Goal: Task Accomplishment & Management: Use online tool/utility

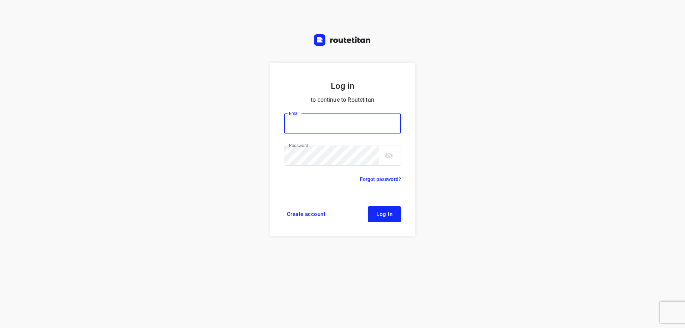
type input "[EMAIL_ADDRESS][DOMAIN_NAME]"
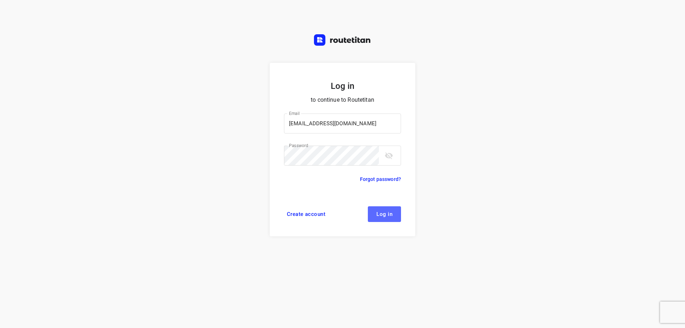
click at [391, 214] on span "Log in" at bounding box center [384, 214] width 16 height 6
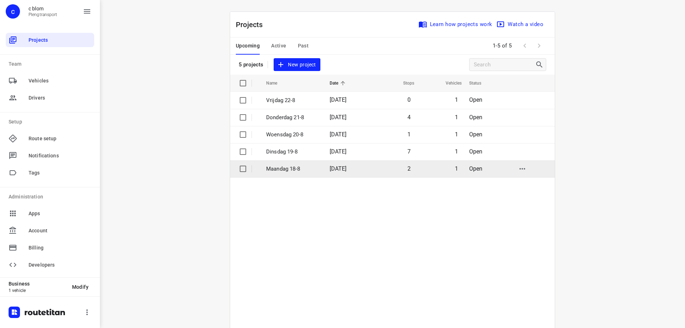
click at [306, 170] on p "Maandag 18-8" at bounding box center [292, 169] width 53 height 8
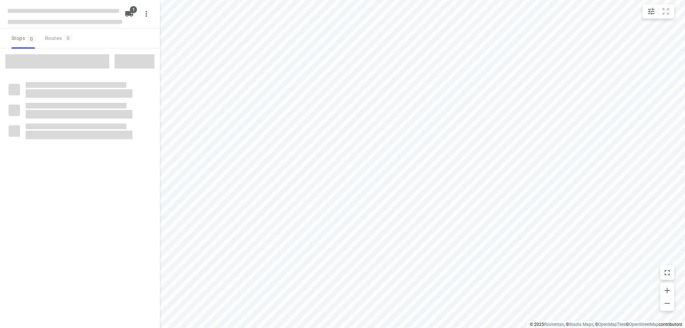
type input "distance"
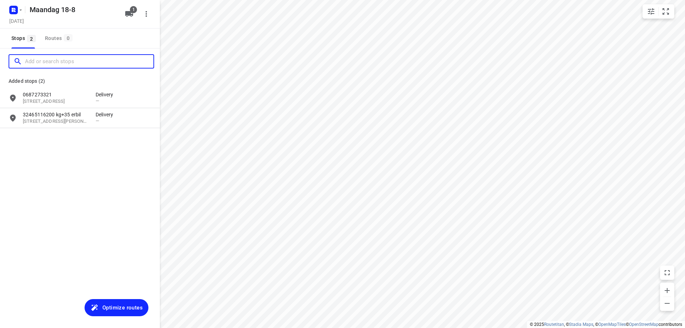
click at [60, 60] on input "Add or search stops" at bounding box center [89, 61] width 128 height 11
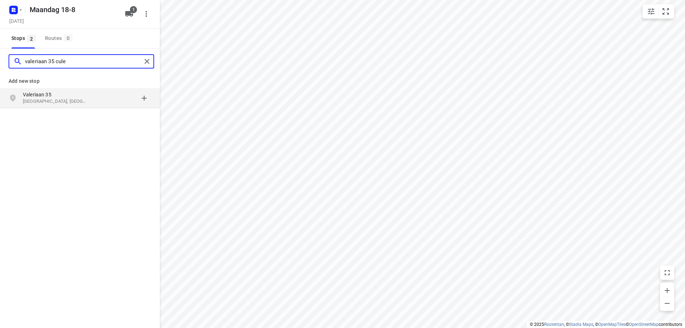
type input "valeriaan 35 cule"
click at [71, 101] on p "[GEOGRAPHIC_DATA], [GEOGRAPHIC_DATA]" at bounding box center [56, 101] width 66 height 7
type input "[STREET_ADDRESS] til"
click at [65, 98] on p "Barneveldstraat 23" at bounding box center [56, 94] width 66 height 7
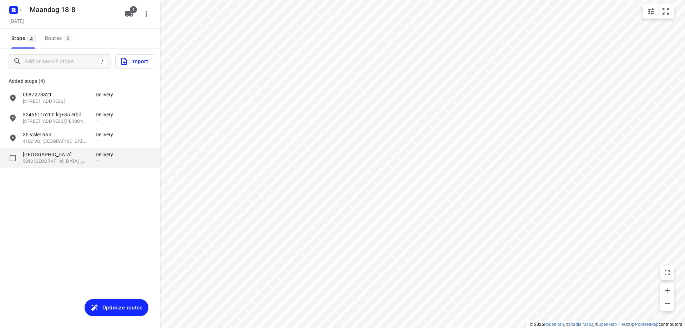
click at [66, 154] on p "23 Barneveldstraat" at bounding box center [56, 154] width 66 height 7
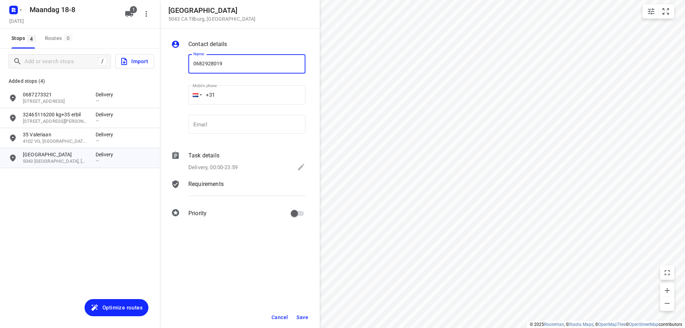
type input "0682928019"
drag, startPoint x: 303, startPoint y: 318, endPoint x: 57, endPoint y: 123, distance: 313.7
click at [303, 318] on span "Save" at bounding box center [302, 317] width 12 height 6
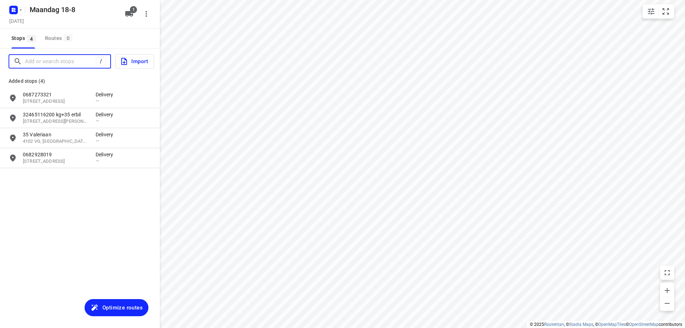
click at [71, 58] on input "Add or search stops" at bounding box center [60, 61] width 71 height 11
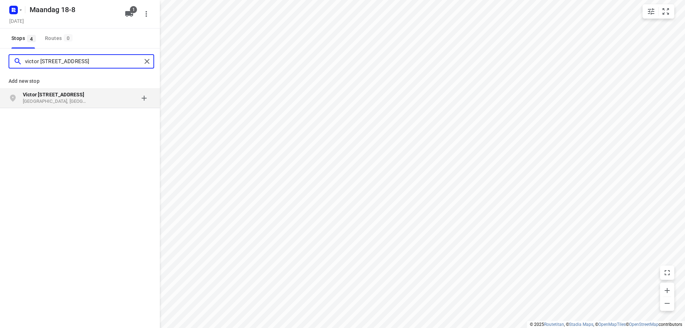
type input "victor slingelandstraat 32"
click at [73, 96] on b "Victor Slingelandstraat 32" at bounding box center [53, 95] width 61 height 6
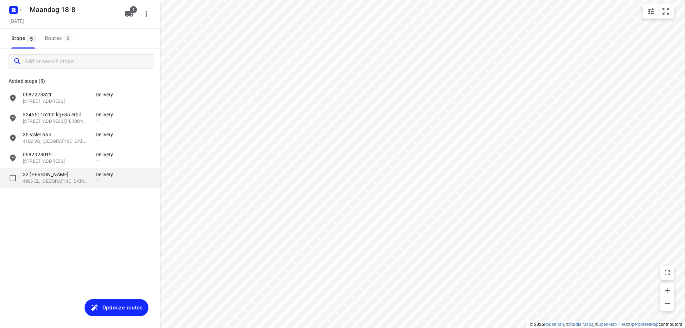
click at [76, 184] on p "4906 EL, Oosterhout, NL" at bounding box center [56, 181] width 66 height 7
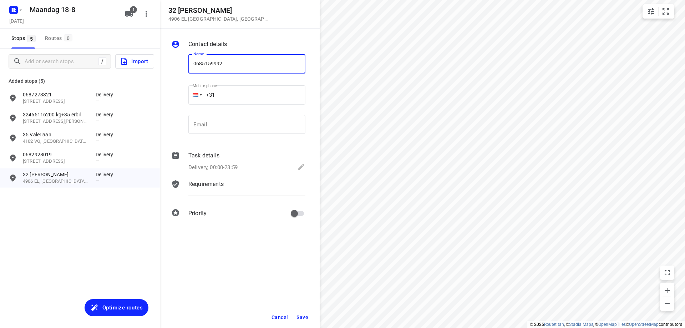
type input "0685159992"
click at [305, 318] on span "Save" at bounding box center [302, 317] width 12 height 6
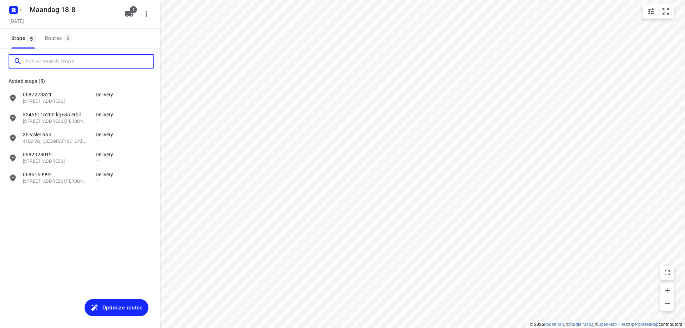
click at [66, 60] on input "Add or search stops" at bounding box center [89, 61] width 128 height 11
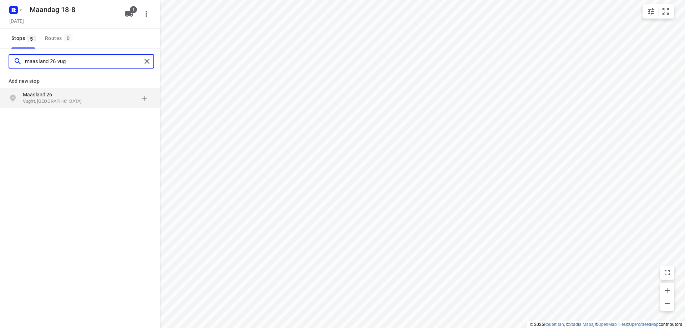
type input "maasland 26 vug"
click at [75, 95] on p "Maasland 26" at bounding box center [56, 94] width 66 height 7
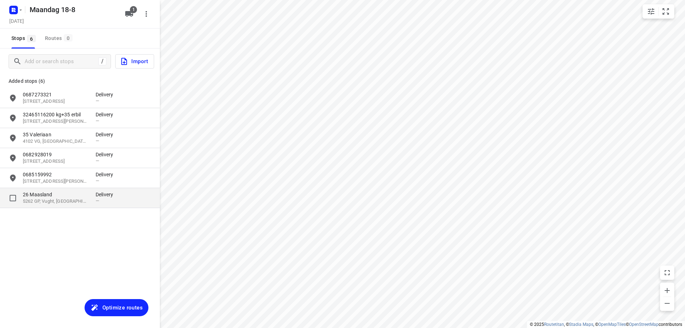
click at [45, 200] on p "5262 GP, Vught, NL" at bounding box center [56, 201] width 66 height 7
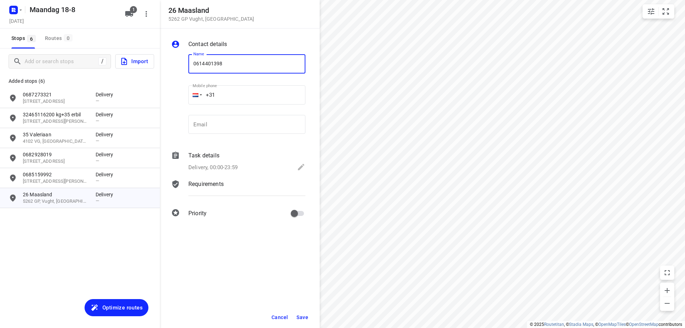
type input "0614401398"
click at [304, 316] on span "Save" at bounding box center [302, 317] width 12 height 6
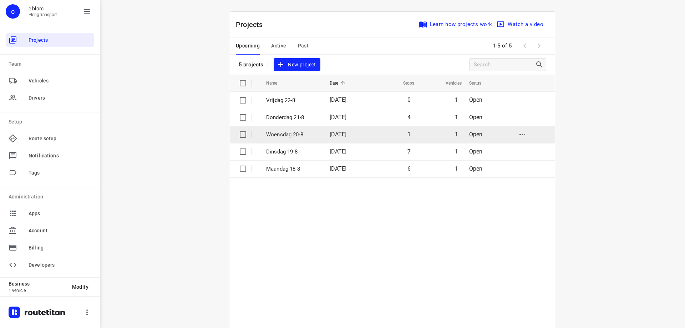
click at [329, 131] on span "20 Aug 2025" at bounding box center [337, 134] width 17 height 7
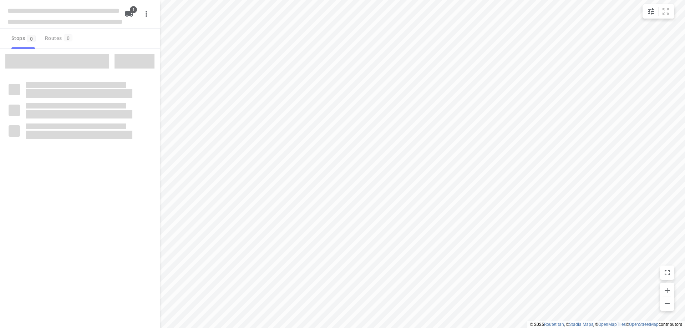
type input "distance"
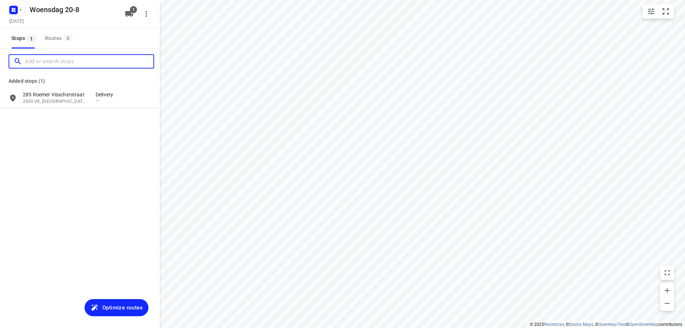
click at [52, 58] on input "Add or search stops" at bounding box center [89, 61] width 128 height 11
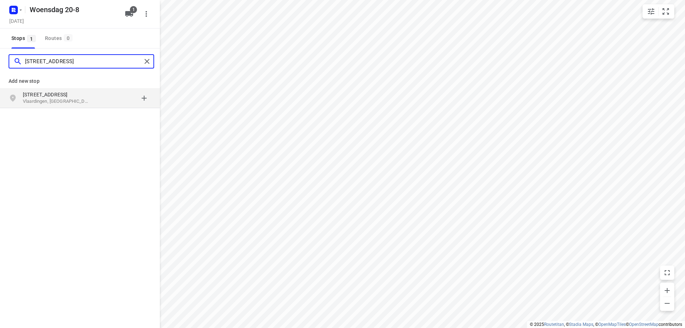
type input "goudenregenstraat 8 vlaard"
click at [72, 92] on p "Goudenregenstraat 8" at bounding box center [56, 94] width 66 height 7
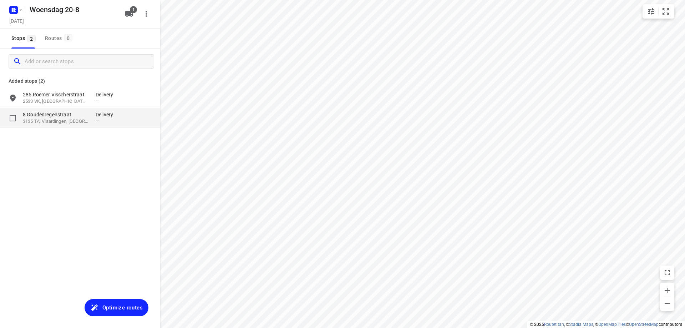
click at [63, 119] on p "3135 TA, Vlaardingen, NL" at bounding box center [56, 121] width 66 height 7
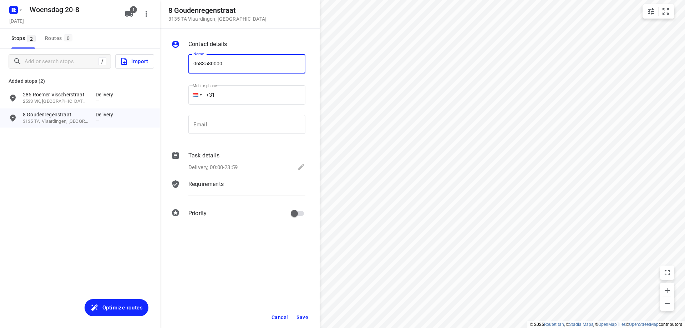
type input "0683580000"
click at [304, 315] on span "Save" at bounding box center [302, 317] width 12 height 6
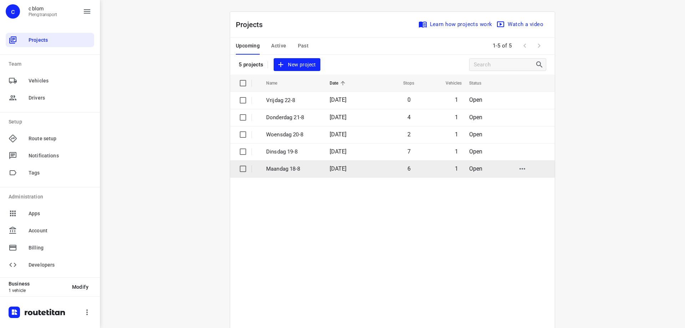
click at [390, 168] on td "6" at bounding box center [392, 168] width 46 height 17
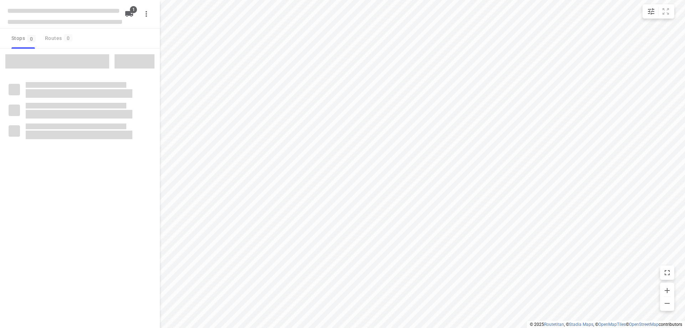
type input "distance"
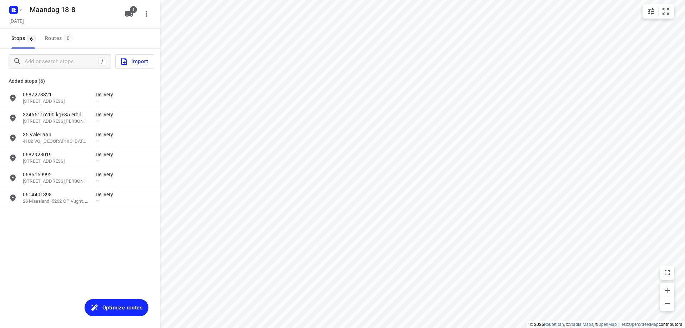
click at [127, 302] on button "Optimize routes" at bounding box center [116, 307] width 64 height 17
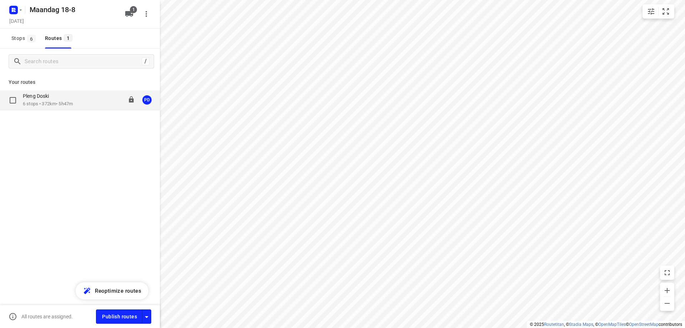
click at [71, 107] on p "6 stops • 372km • 5h47m" at bounding box center [48, 104] width 50 height 7
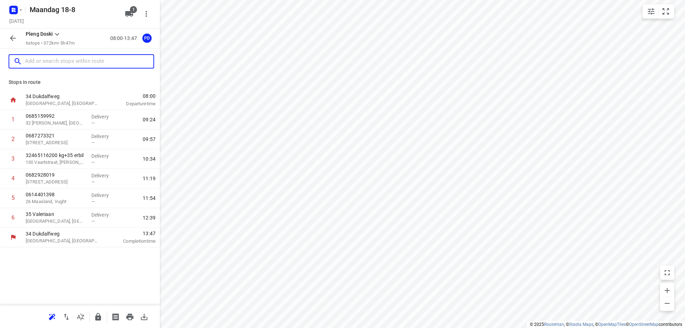
click at [59, 61] on input "text" at bounding box center [89, 61] width 128 height 11
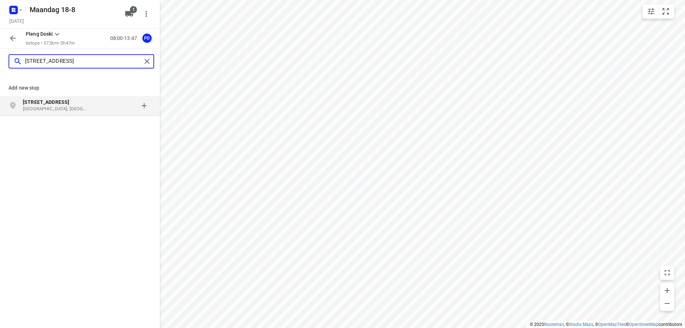
type input "afrikaanderstraat 29"
click at [59, 107] on p "Tilburg, Nederland" at bounding box center [56, 109] width 66 height 7
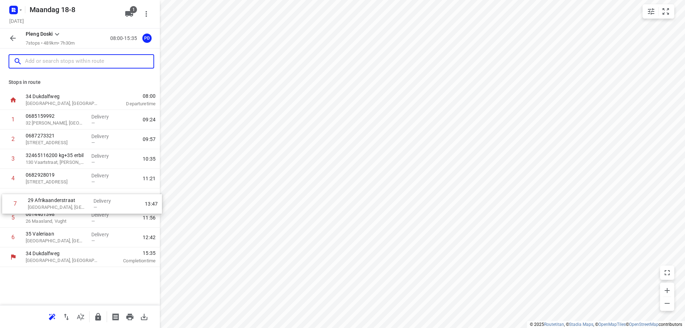
drag, startPoint x: 70, startPoint y: 240, endPoint x: 71, endPoint y: 204, distance: 36.0
click at [71, 204] on div "1 0685159992 32 Victor Slingelandstraat, Oosterhout Delivery — 09:24 2 06872733…" at bounding box center [80, 178] width 160 height 137
click at [79, 198] on p "29 Afrikaanderstraat" at bounding box center [56, 194] width 60 height 7
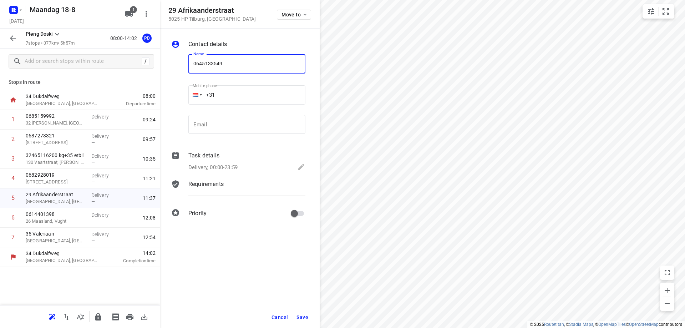
type input "0645133549"
click at [302, 320] on button "Save" at bounding box center [301, 317] width 17 height 13
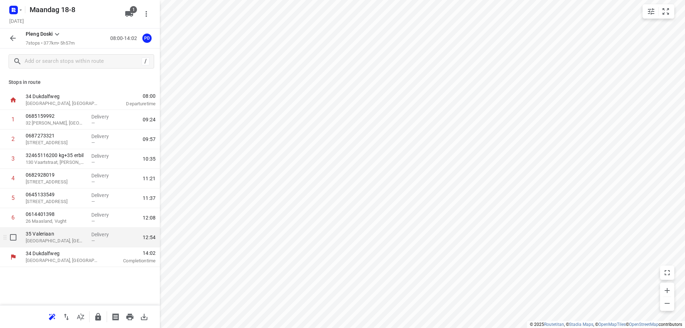
click at [57, 241] on p "Culemborg, Netherlands" at bounding box center [56, 240] width 60 height 7
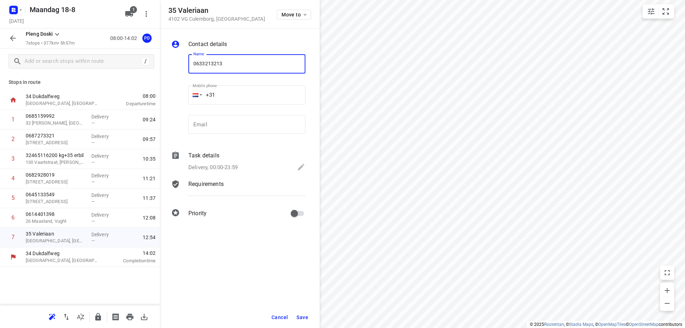
type input "0633213213"
click at [302, 319] on span "Save" at bounding box center [302, 317] width 12 height 6
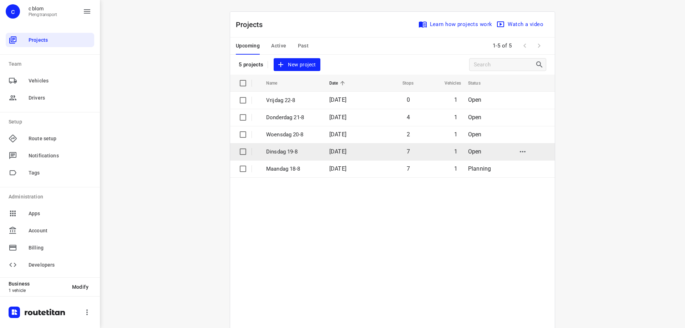
click at [333, 153] on span "19 Aug 2025" at bounding box center [337, 151] width 17 height 7
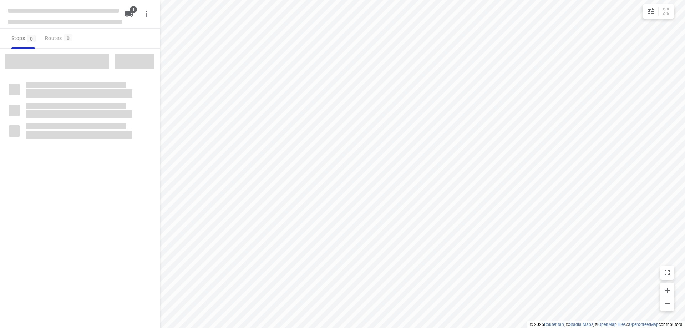
type input "distance"
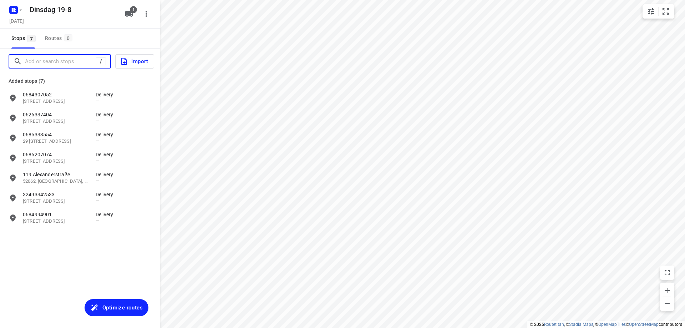
click at [60, 61] on input "Add or search stops" at bounding box center [60, 61] width 71 height 11
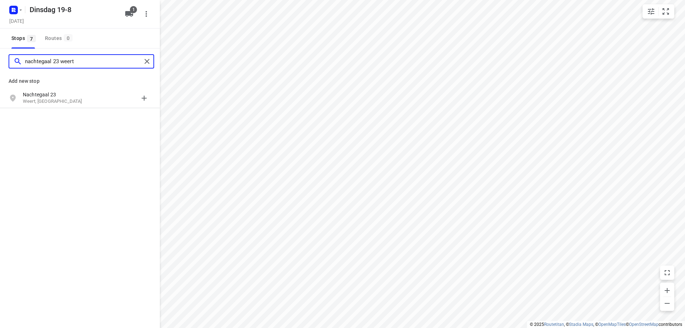
type input "nachtegaal 23 weert"
click at [76, 99] on p "Weert, Nederland" at bounding box center [56, 101] width 66 height 7
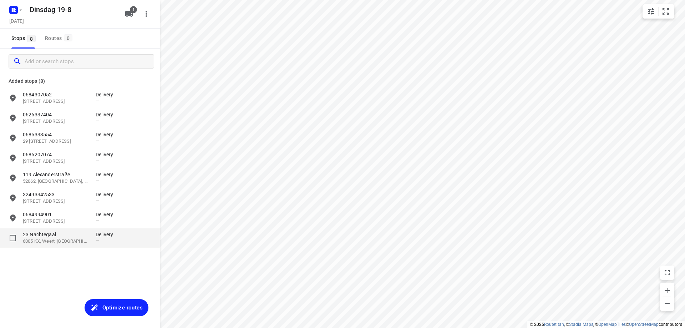
click at [77, 234] on p "23 Nachtegaal" at bounding box center [56, 234] width 66 height 7
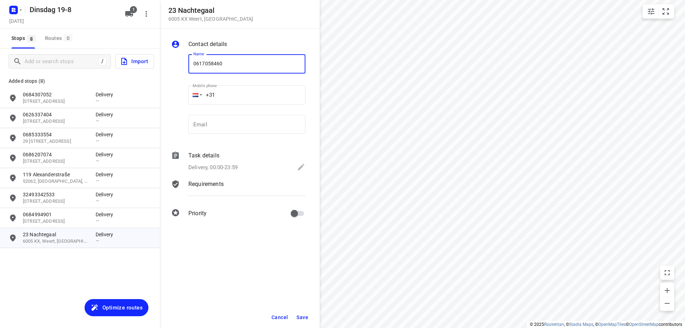
type input "0617058460"
click at [306, 314] on span "Save" at bounding box center [302, 317] width 12 height 6
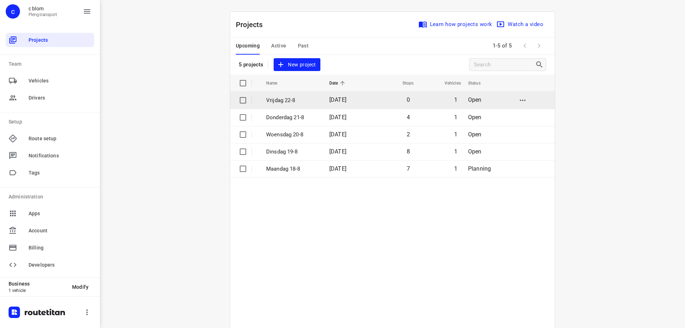
click at [329, 97] on span "22 Aug 2025" at bounding box center [337, 99] width 17 height 7
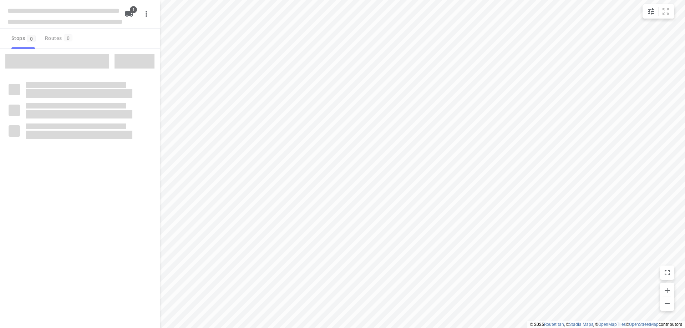
type input "distance"
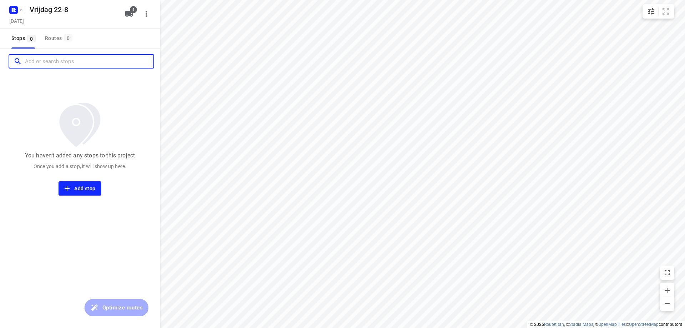
click at [70, 61] on input "Add or search stops" at bounding box center [89, 61] width 128 height 11
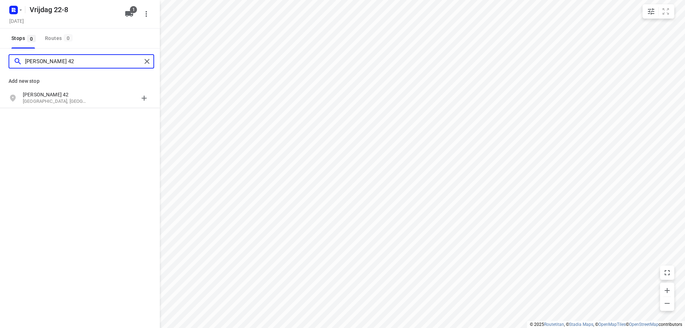
type input "jc bloemhove 42"
click at [99, 95] on div "grid" at bounding box center [124, 98] width 56 height 14
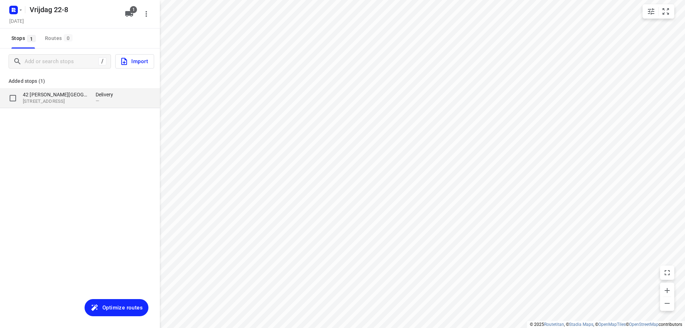
click at [89, 95] on p "42 J.C. Bloemhove" at bounding box center [59, 94] width 73 height 7
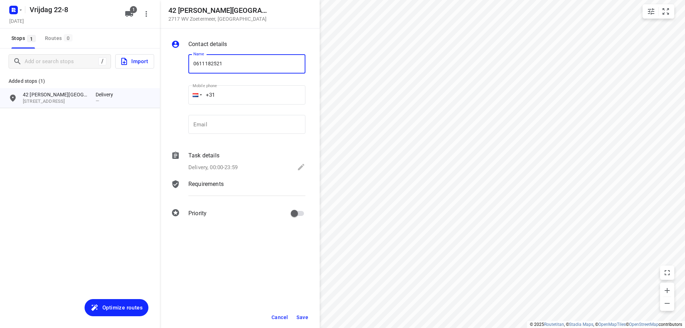
type input "0611182521"
click at [301, 312] on button "Save" at bounding box center [301, 317] width 17 height 13
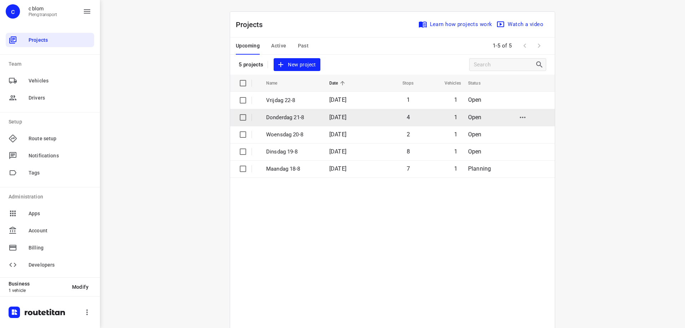
click at [290, 114] on p "Donderdag 21-8" at bounding box center [292, 117] width 52 height 8
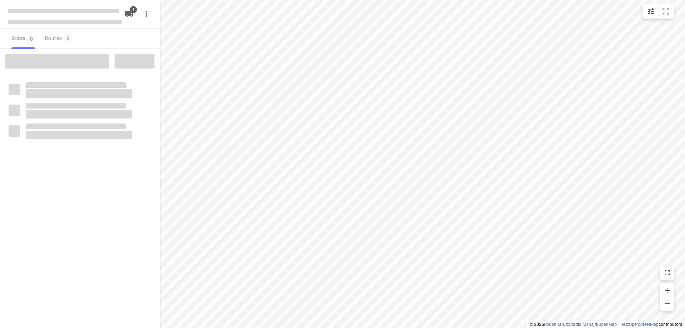
type input "distance"
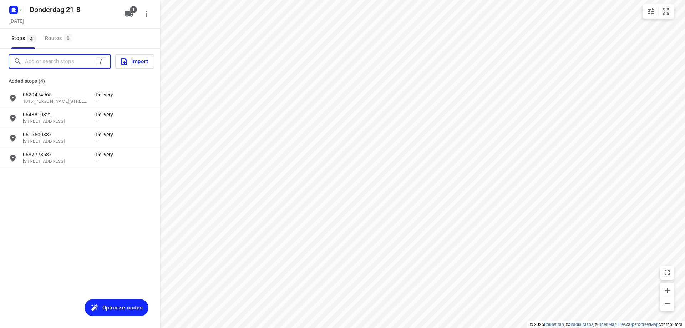
click at [48, 62] on input "Add or search stops" at bounding box center [60, 61] width 71 height 11
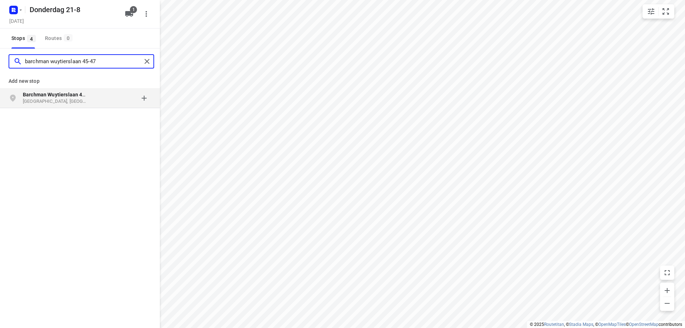
type input "barchman wuytierslaan 45-47"
click at [71, 96] on b "Barchman Wuytierslaan 45-47" at bounding box center [58, 95] width 70 height 6
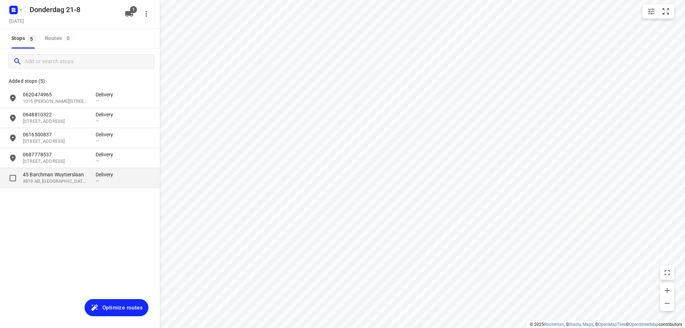
click at [90, 173] on p "45 Barchman Wuytierslaan" at bounding box center [59, 174] width 73 height 7
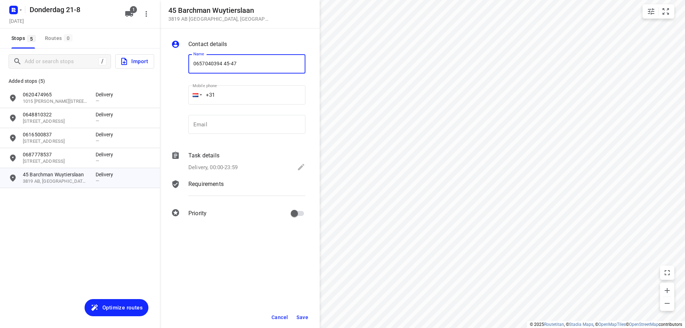
click at [222, 62] on input "0657040394 45-47" at bounding box center [246, 63] width 117 height 19
type input "0657040394 huisnr 45-47"
click at [296, 315] on button "Save" at bounding box center [301, 317] width 17 height 13
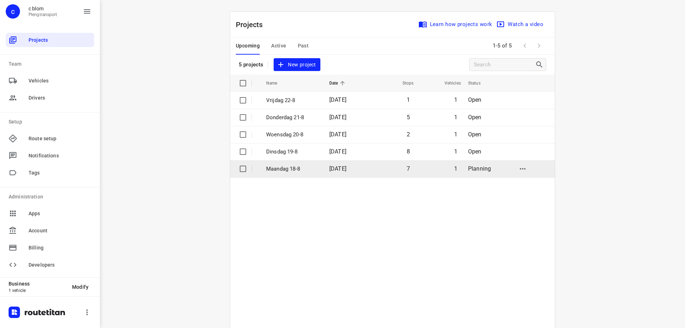
click at [378, 170] on td "7" at bounding box center [392, 168] width 46 height 17
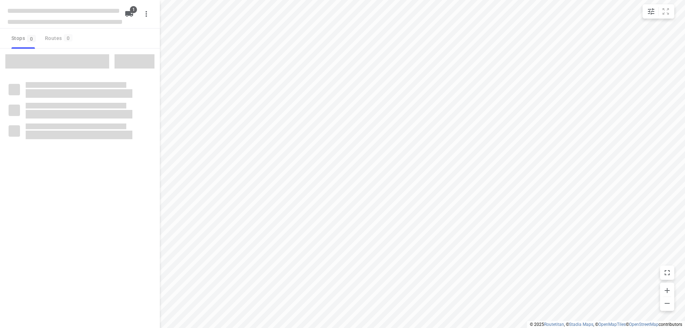
type input "distance"
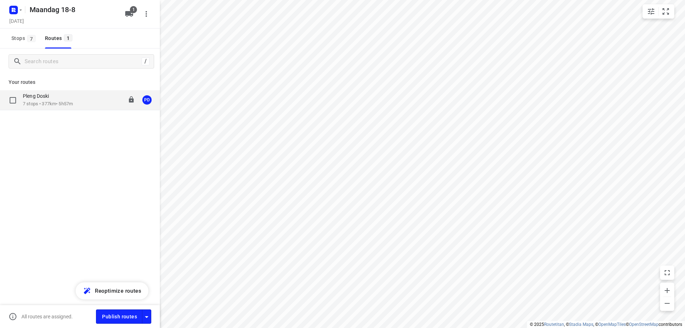
click at [88, 102] on div "Pleng Doski 7 stops • 377km • 5h57m 08:00-14:02 PD" at bounding box center [91, 100] width 137 height 15
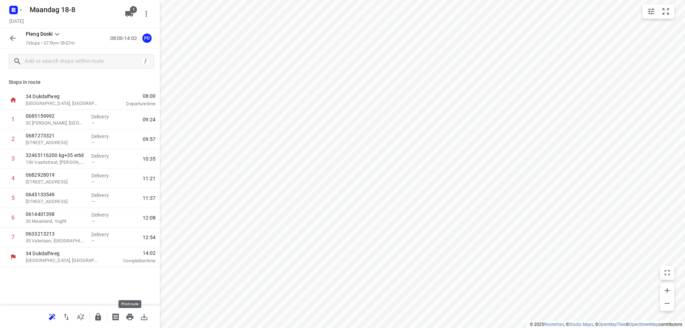
click at [128, 313] on icon "button" at bounding box center [129, 316] width 7 height 6
click at [75, 59] on input "text" at bounding box center [82, 61] width 114 height 11
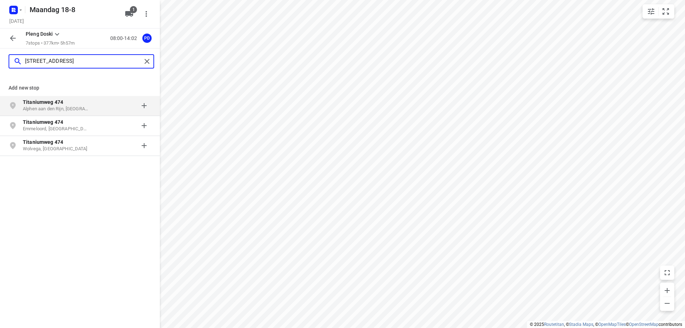
type input "titaniumweg 474"
click at [90, 108] on div "Titaniumweg 474 Alphen aan den Rijn, Nederland" at bounding box center [59, 105] width 73 height 14
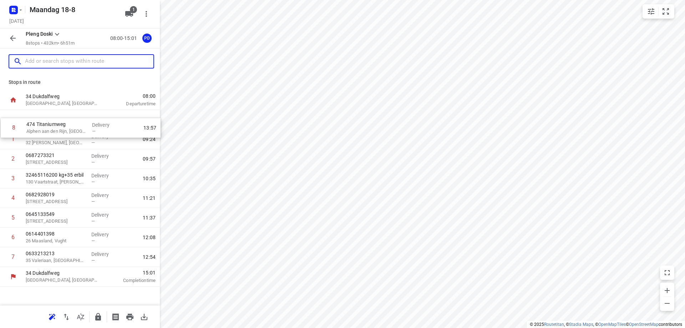
drag, startPoint x: 100, startPoint y: 263, endPoint x: 100, endPoint y: 132, distance: 131.2
click at [100, 132] on div "1 0685159992 32 Victor Slingelandstraat, Oosterhout Delivery — 09:24 2 06872733…" at bounding box center [80, 188] width 160 height 157
click at [88, 122] on div "Delivery —" at bounding box center [104, 120] width 32 height 20
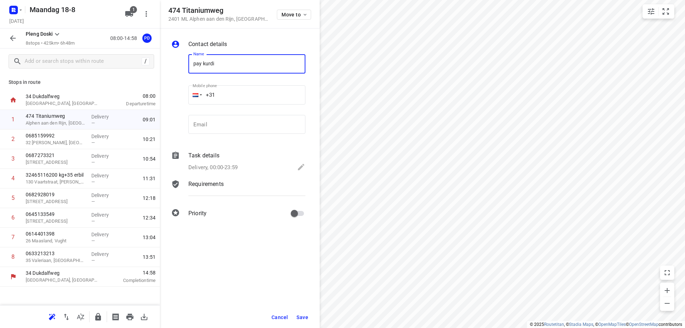
type input "pay kurdi"
click at [304, 317] on span "Save" at bounding box center [302, 317] width 12 height 6
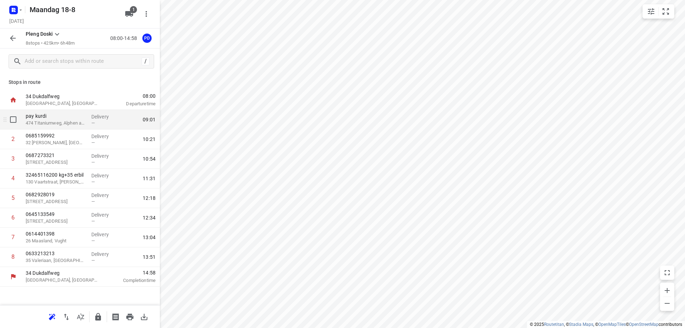
click at [90, 124] on div "Delivery —" at bounding box center [104, 120] width 32 height 20
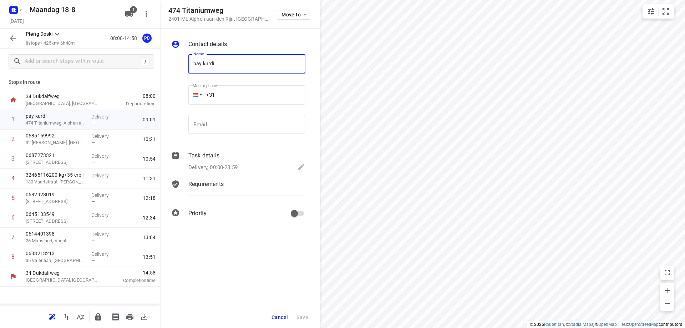
click at [191, 62] on input "pay kurdi" at bounding box center [246, 63] width 117 height 19
type input "0685337919 pay kurdi"
click at [297, 315] on span "Save" at bounding box center [302, 317] width 12 height 6
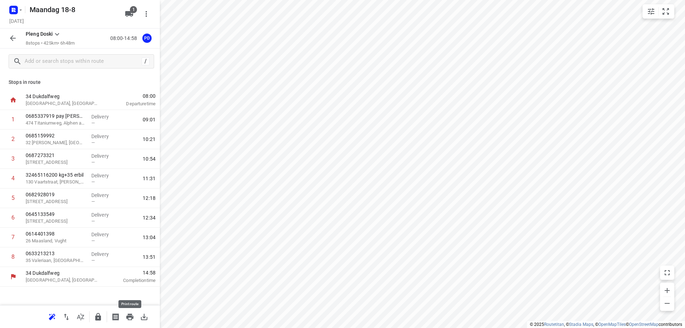
click at [132, 316] on icon "button" at bounding box center [129, 316] width 7 height 6
click at [96, 64] on input "text" at bounding box center [83, 61] width 116 height 11
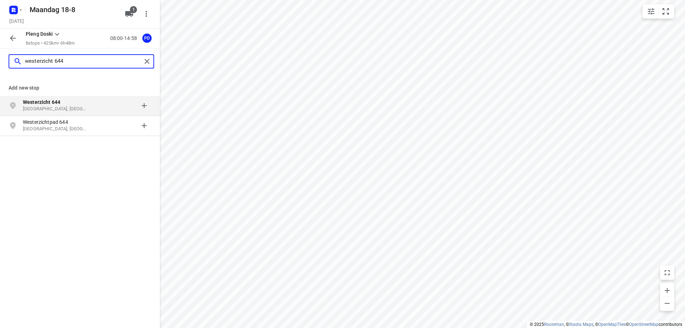
type input "westerzicht 644"
click at [96, 105] on div at bounding box center [124, 105] width 56 height 14
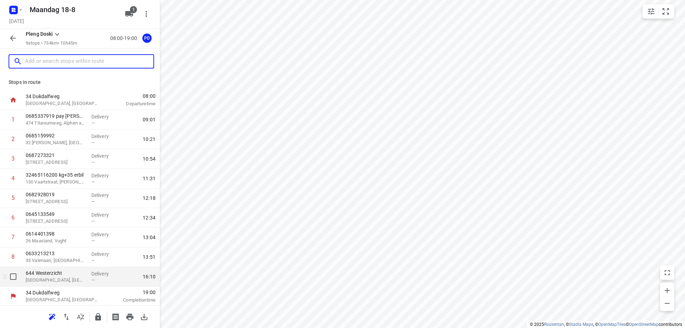
click at [72, 280] on p "Vlissingen, Netherlands" at bounding box center [56, 279] width 60 height 7
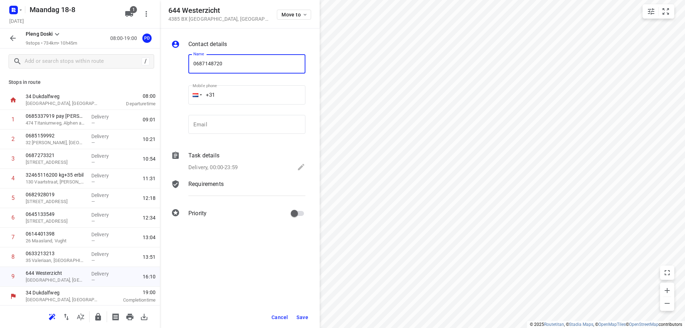
type input "0687148720"
click at [303, 319] on span "Save" at bounding box center [302, 317] width 12 height 6
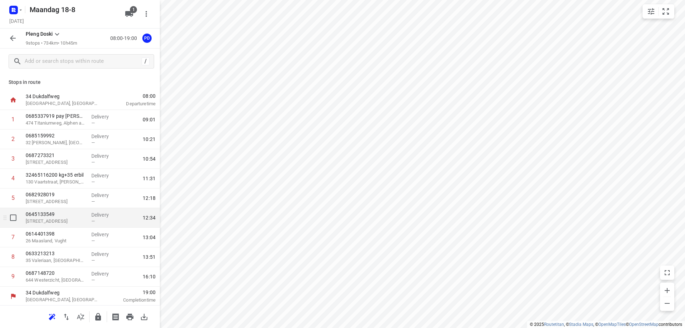
scroll to position [1, 0]
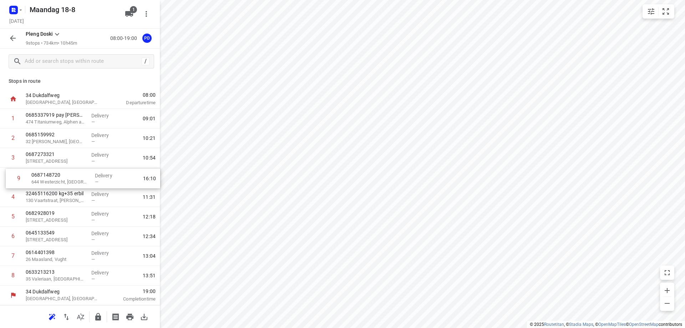
drag, startPoint x: 52, startPoint y: 281, endPoint x: 58, endPoint y: 181, distance: 99.3
click at [58, 181] on div "1 0685337919 pay kurdi 474 Titaniumweg, Alphen aan den Rijn Delivery — 09:01 2 …" at bounding box center [80, 197] width 160 height 176
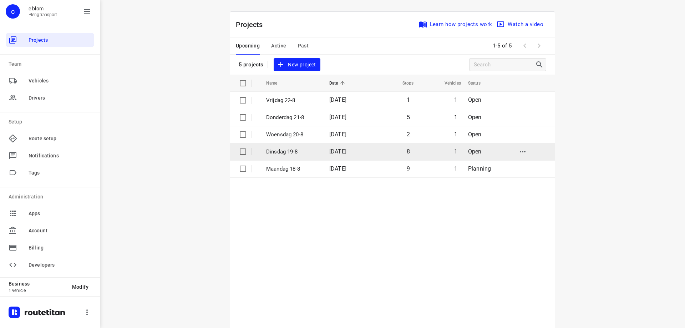
click at [304, 152] on p "Dinsdag 19-8" at bounding box center [292, 152] width 52 height 8
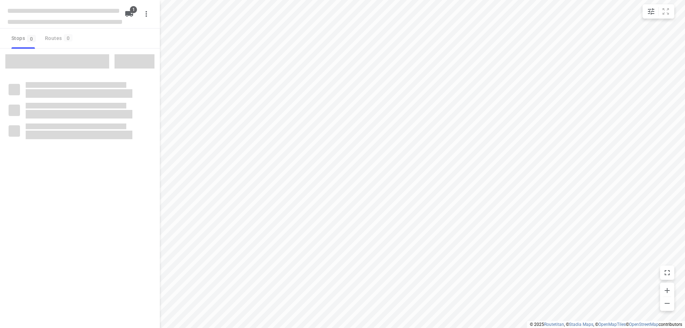
type input "distance"
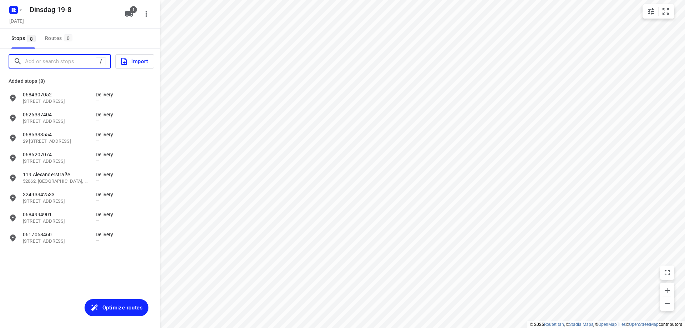
click at [47, 62] on input "Add or search stops" at bounding box center [60, 61] width 71 height 11
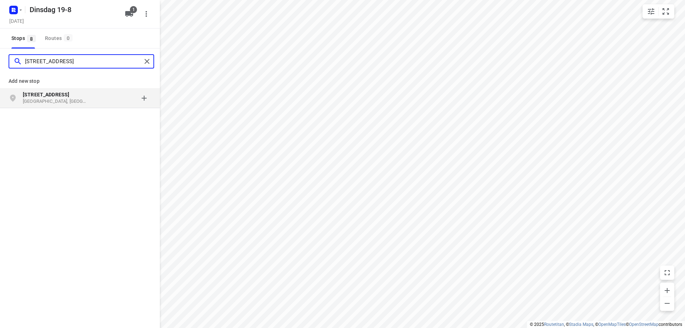
type input "slotakkerstraat 19"
click at [62, 99] on p "Sint-Oedenrode, Nederland" at bounding box center [56, 101] width 66 height 7
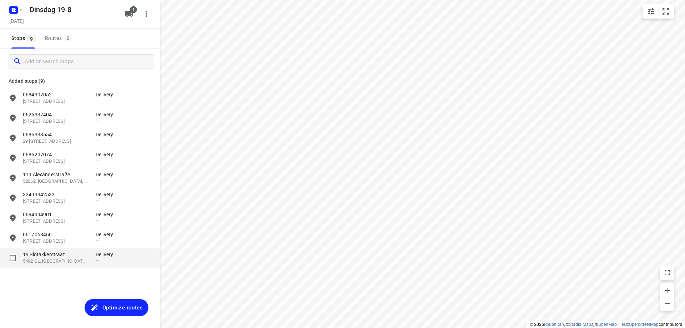
click at [98, 260] on span "—" at bounding box center [98, 260] width 4 height 5
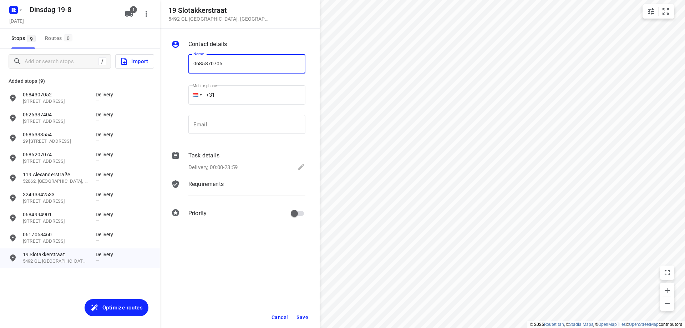
type input "0685870705"
click at [299, 314] on span "Save" at bounding box center [302, 317] width 12 height 6
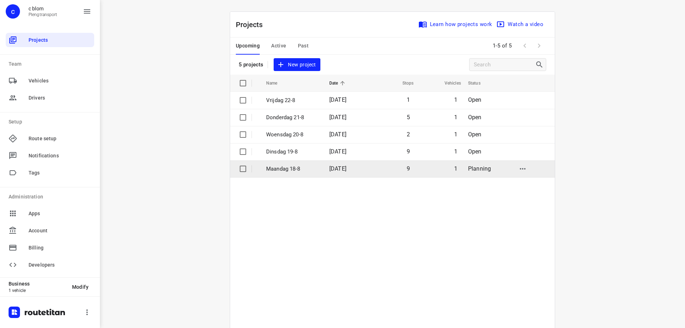
click at [283, 173] on td "Maandag 18-8" at bounding box center [291, 168] width 65 height 17
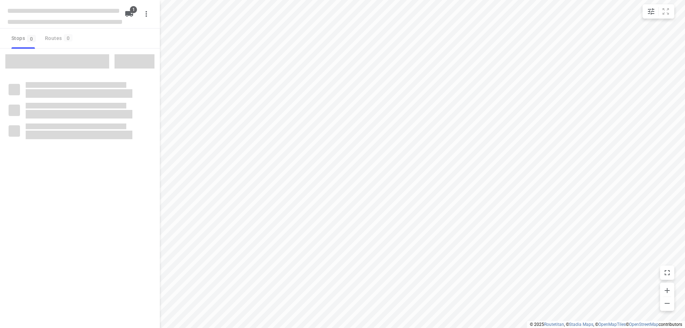
type input "distance"
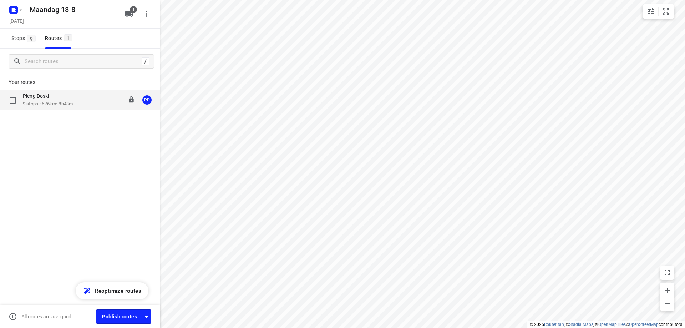
click at [73, 107] on p "9 stops • 576km • 8h43m" at bounding box center [48, 104] width 50 height 7
